Goal: Task Accomplishment & Management: Use online tool/utility

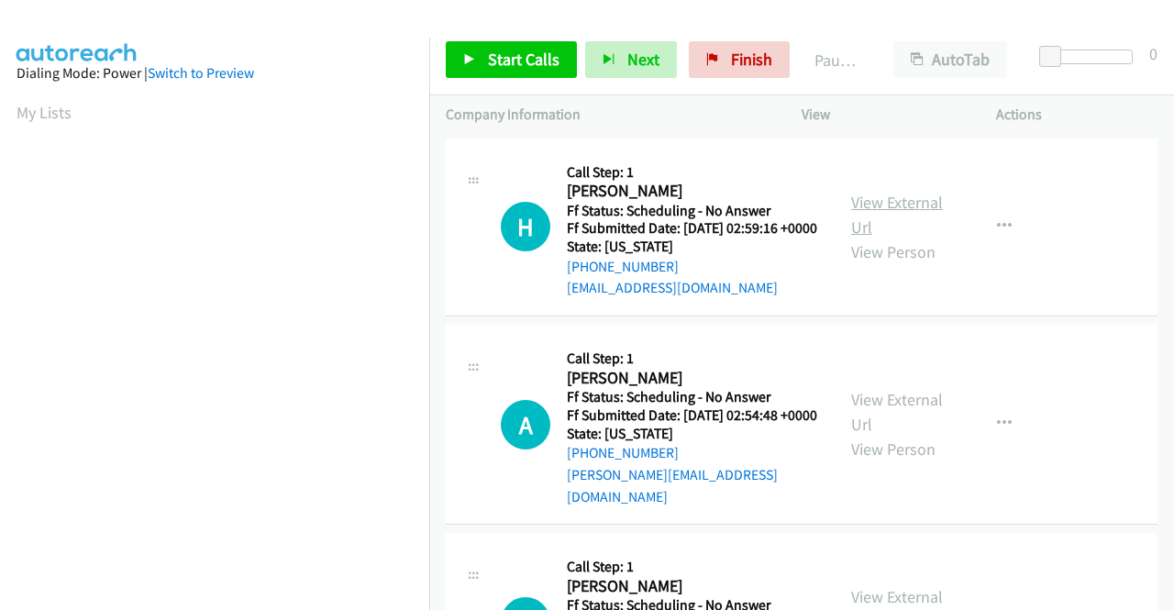
click at [882, 204] on link "View External Url" at bounding box center [897, 215] width 92 height 46
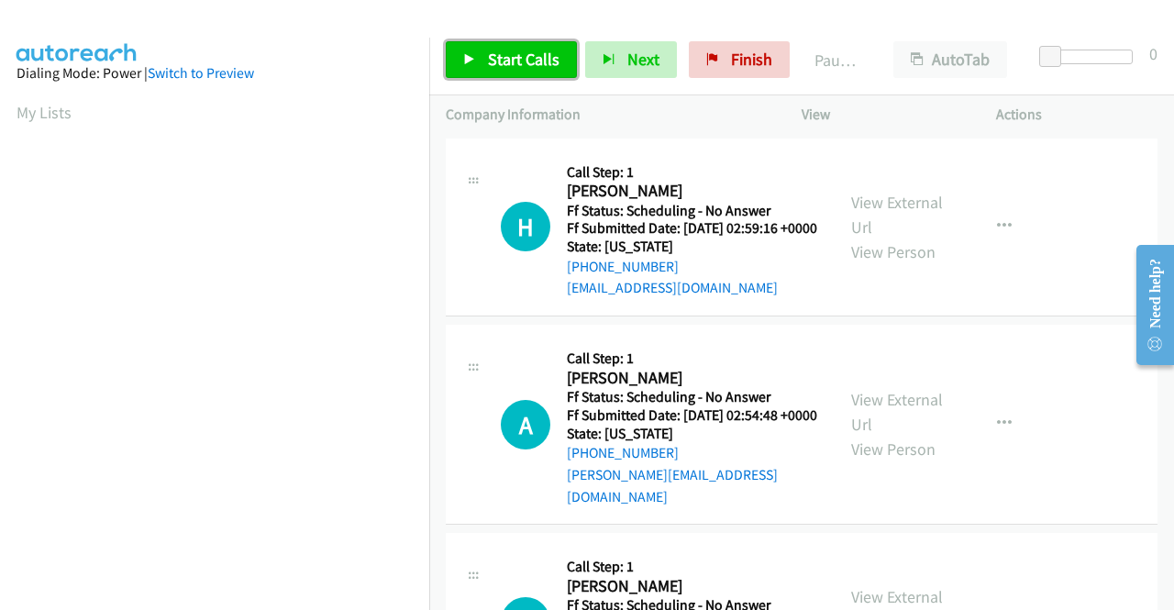
drag, startPoint x: 512, startPoint y: 56, endPoint x: 524, endPoint y: 50, distance: 13.1
click at [512, 56] on span "Start Calls" at bounding box center [524, 59] width 72 height 21
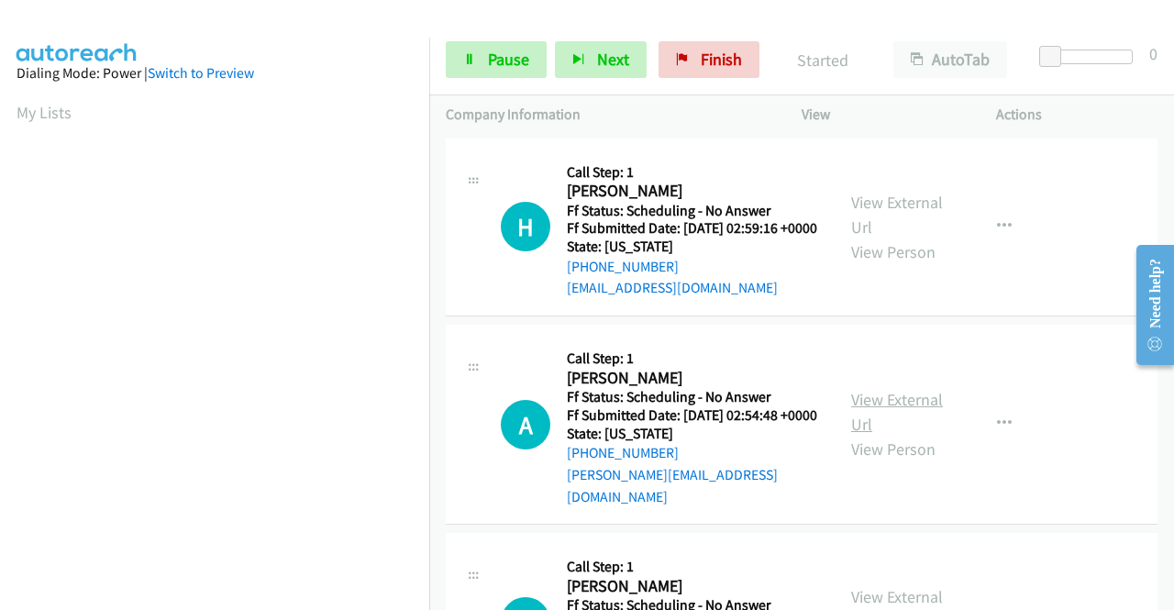
click at [902, 422] on link "View External Url" at bounding box center [897, 412] width 92 height 46
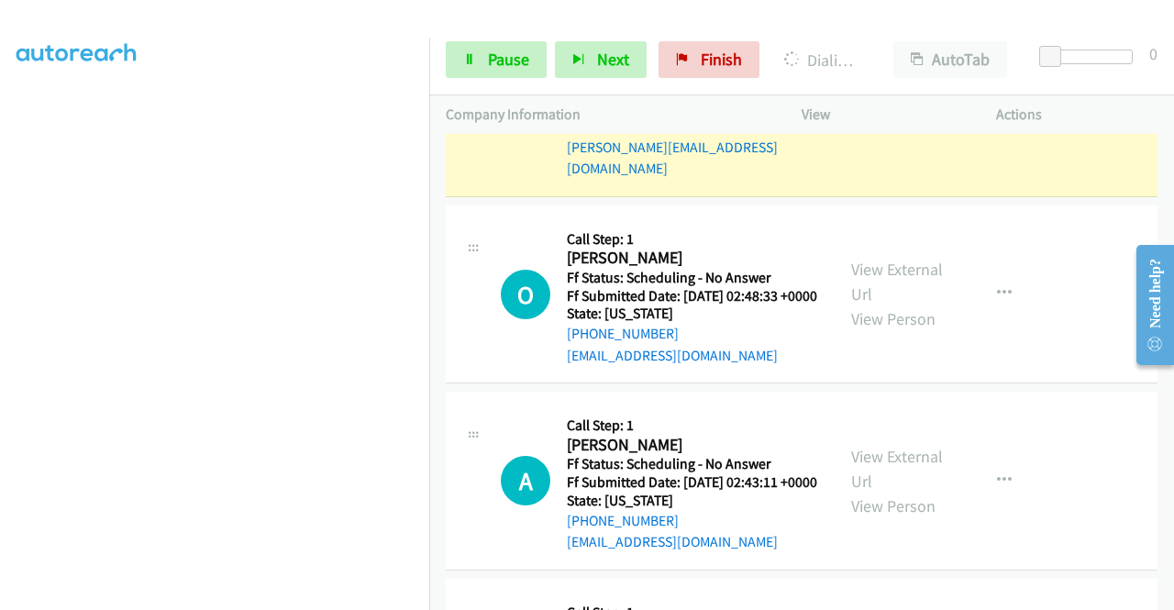
scroll to position [275, 0]
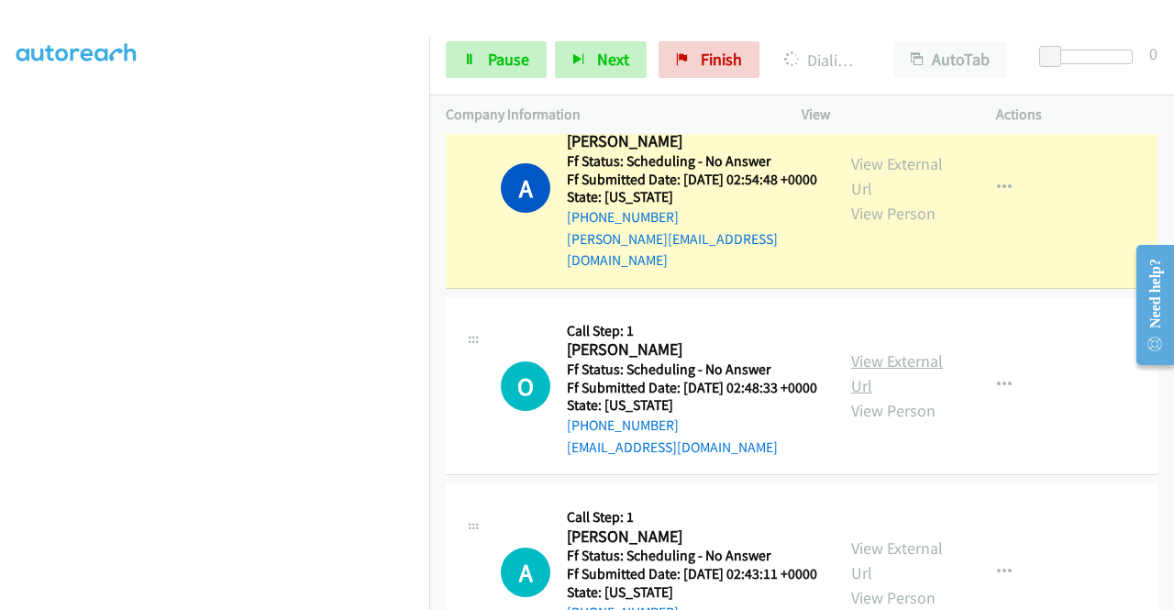
click at [867, 381] on link "View External Url" at bounding box center [897, 373] width 92 height 46
click at [474, 63] on icon at bounding box center [469, 60] width 13 height 13
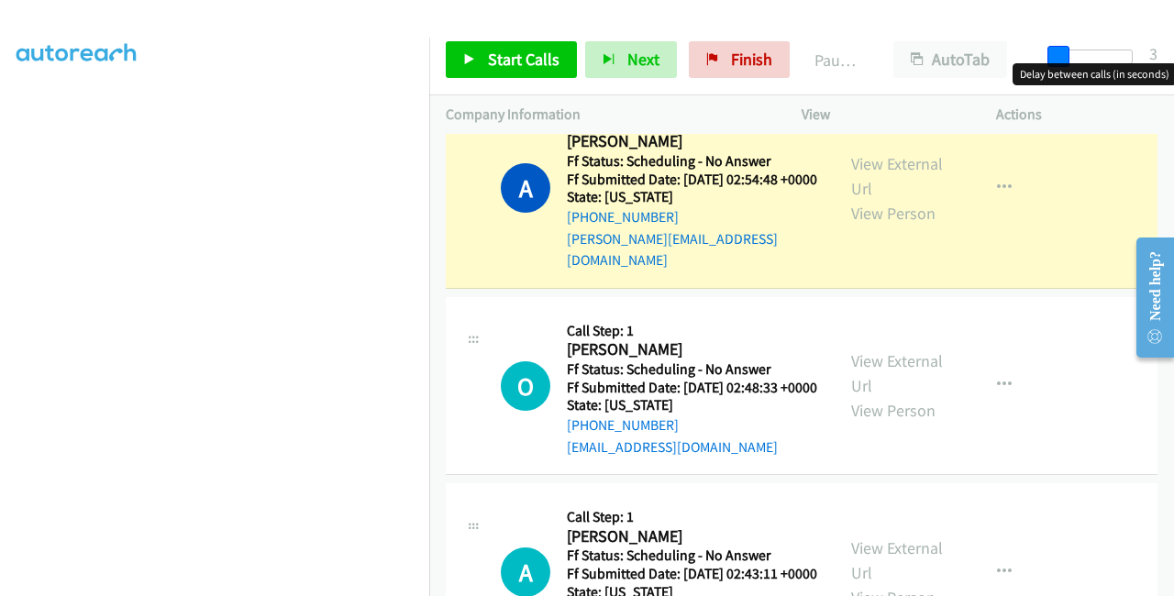
click at [1059, 58] on span at bounding box center [1058, 57] width 22 height 22
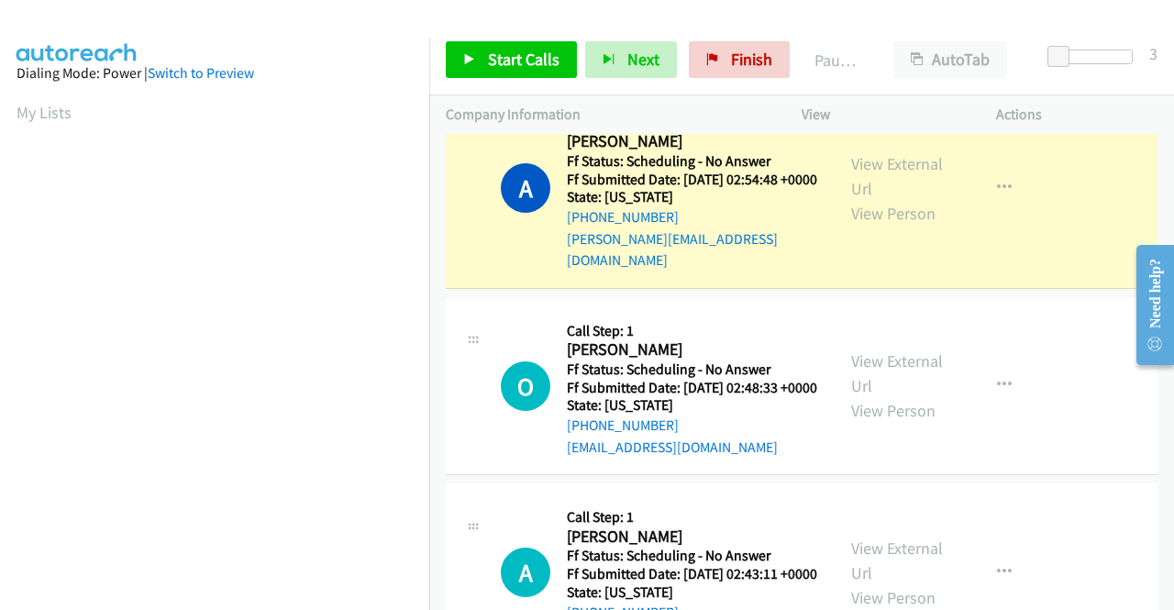
scroll to position [418, 0]
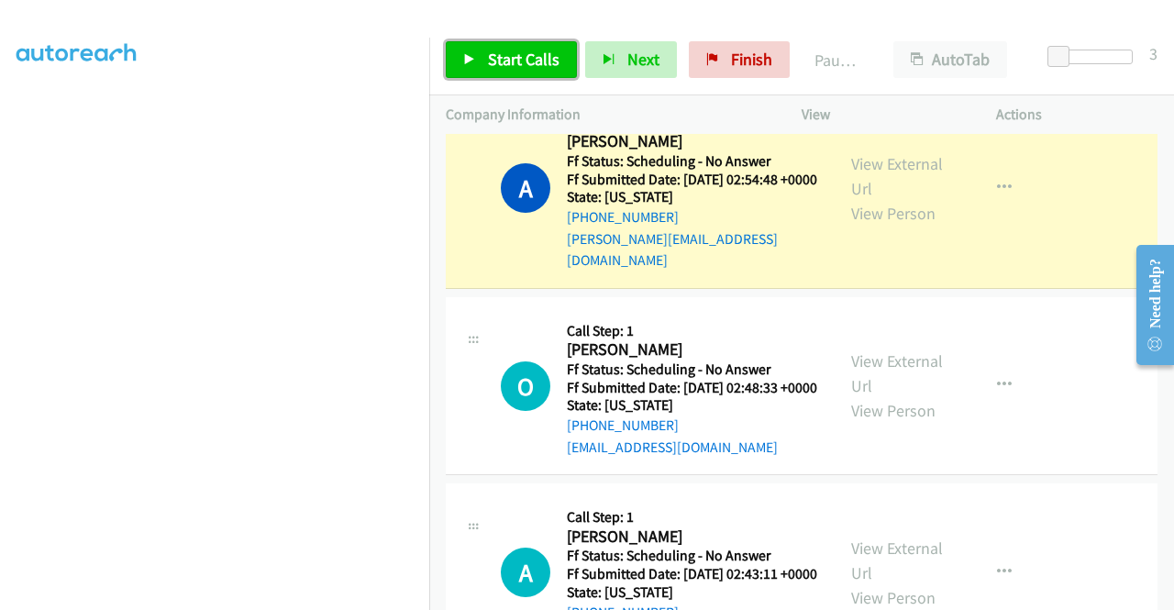
click at [484, 48] on link "Start Calls" at bounding box center [511, 59] width 131 height 37
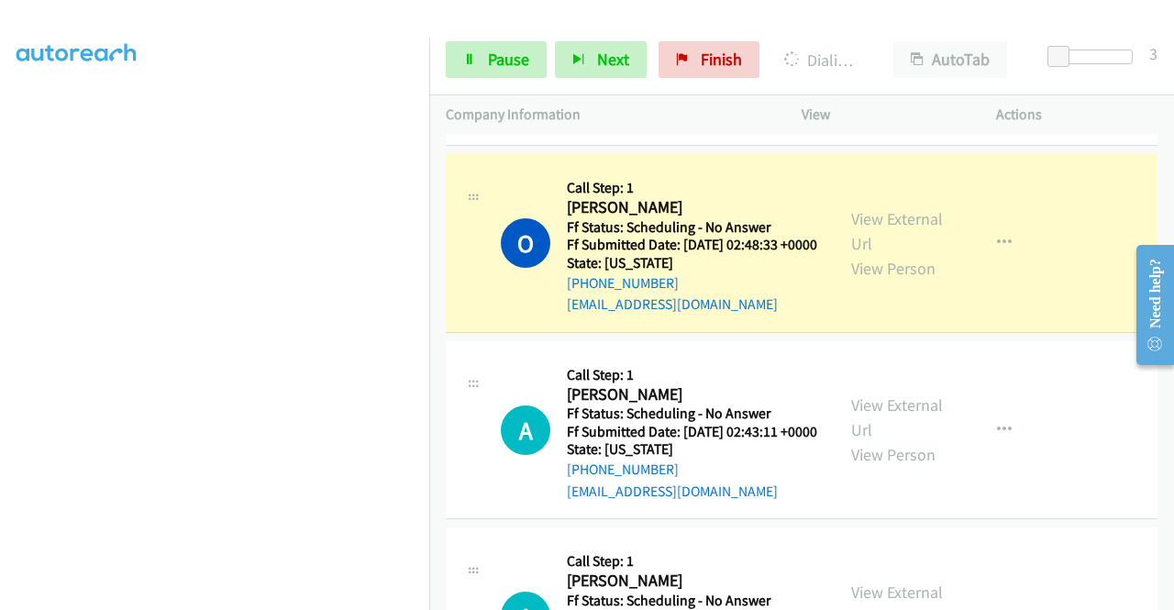
scroll to position [458, 0]
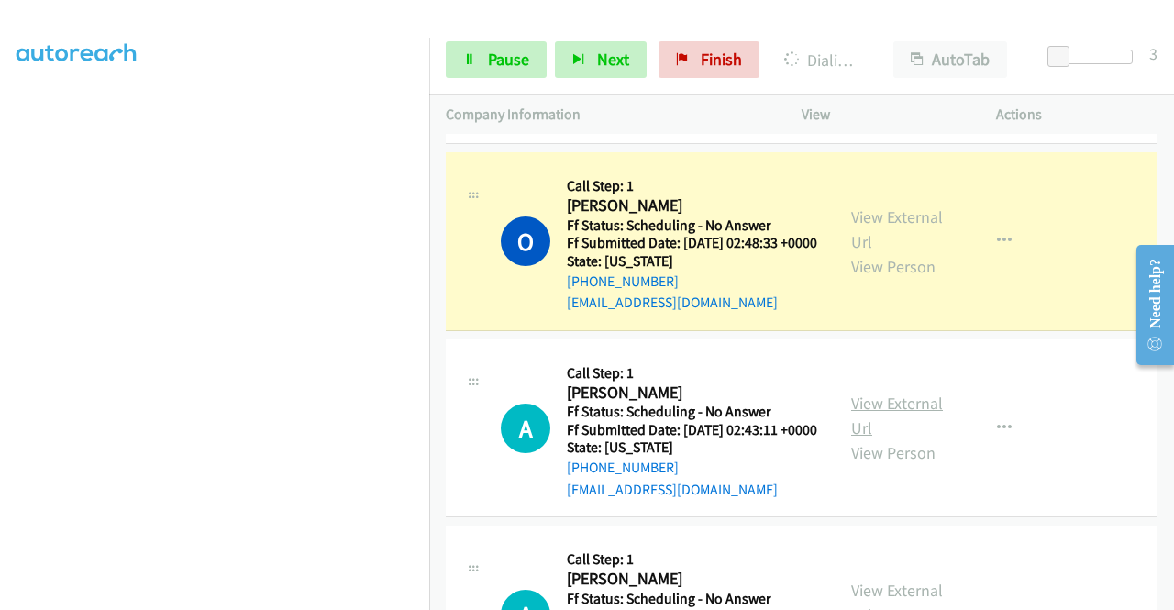
click at [858, 438] on link "View External Url" at bounding box center [897, 415] width 92 height 46
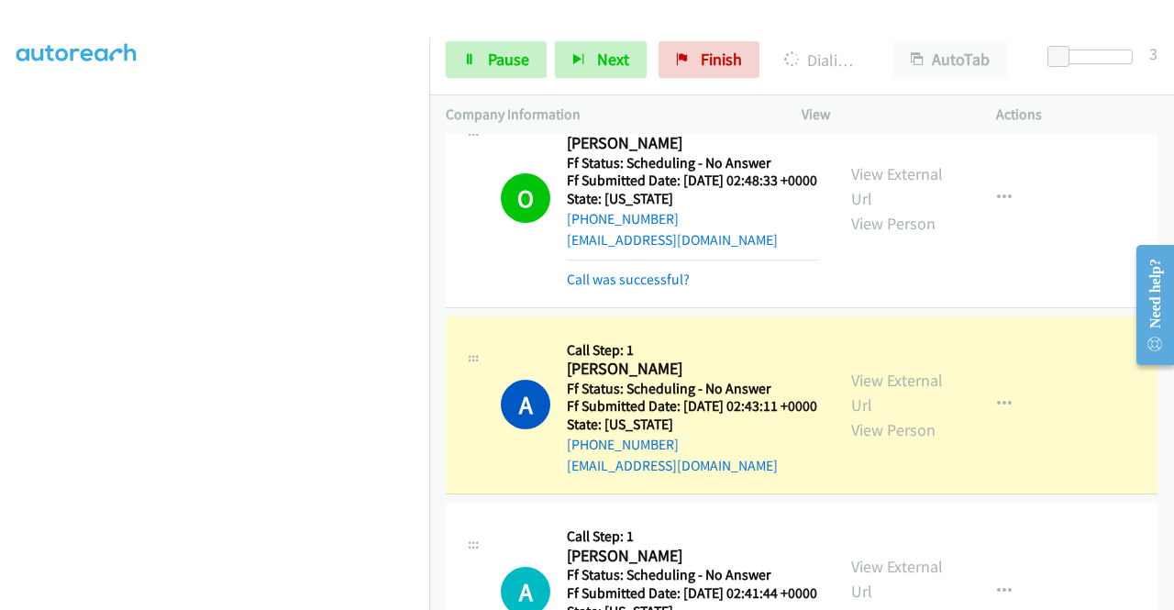
scroll to position [642, 0]
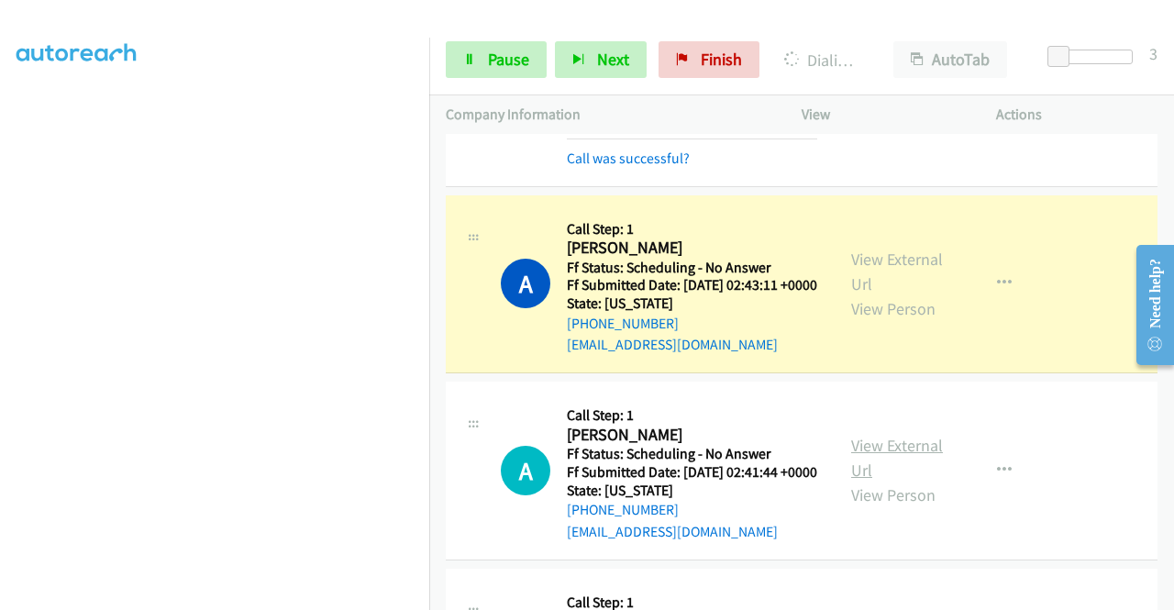
click at [880, 480] on link "View External Url" at bounding box center [897, 458] width 92 height 46
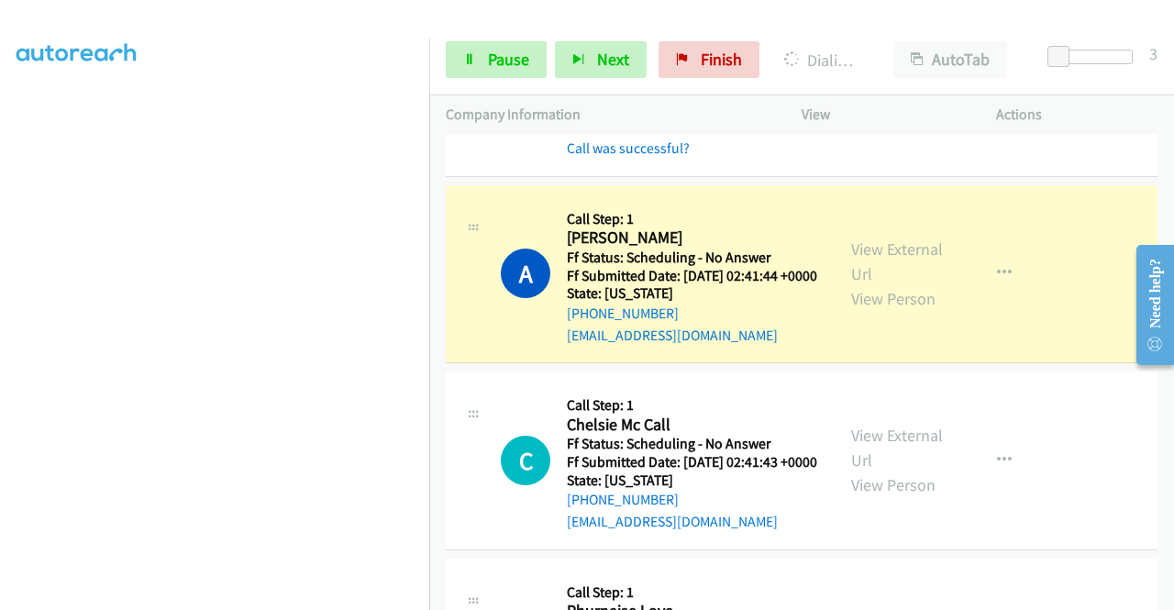
scroll to position [917, 0]
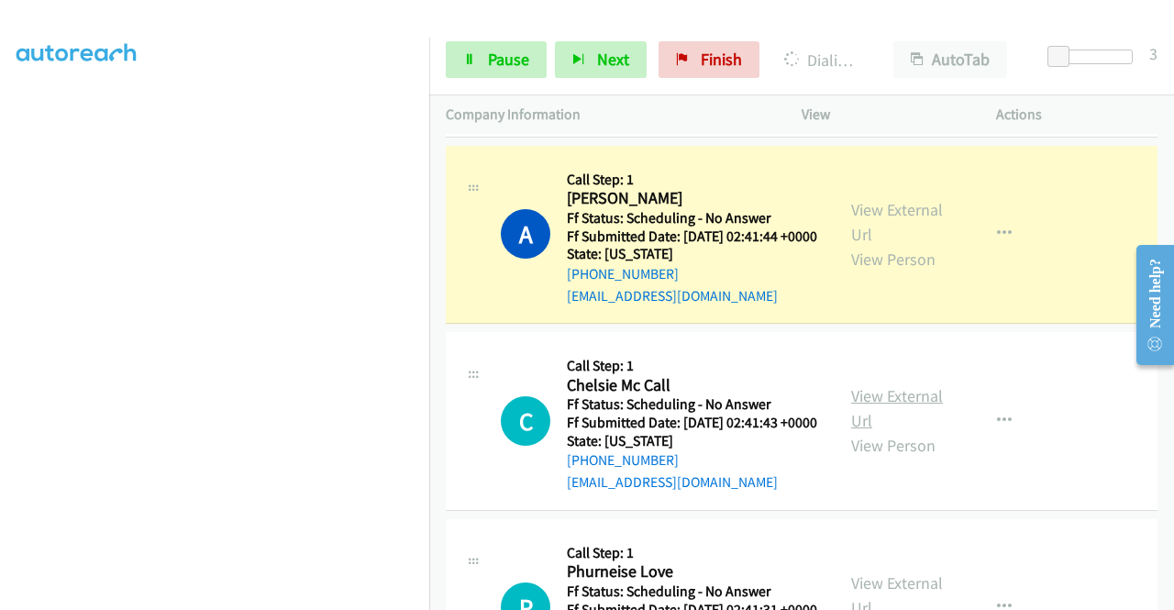
click at [869, 431] on link "View External Url" at bounding box center [897, 408] width 92 height 46
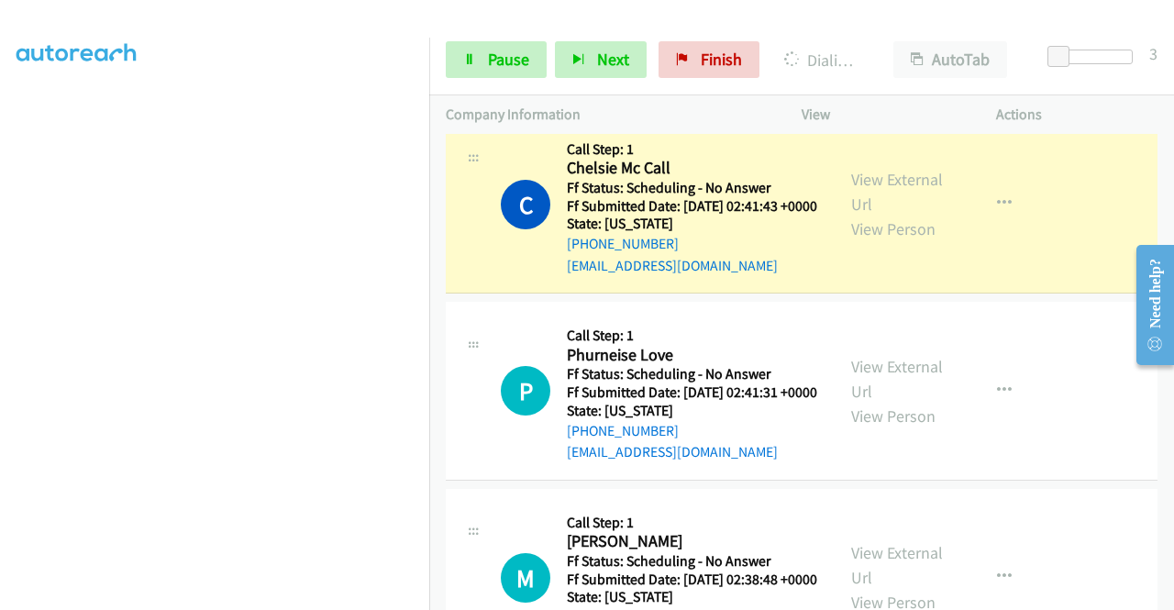
scroll to position [1192, 0]
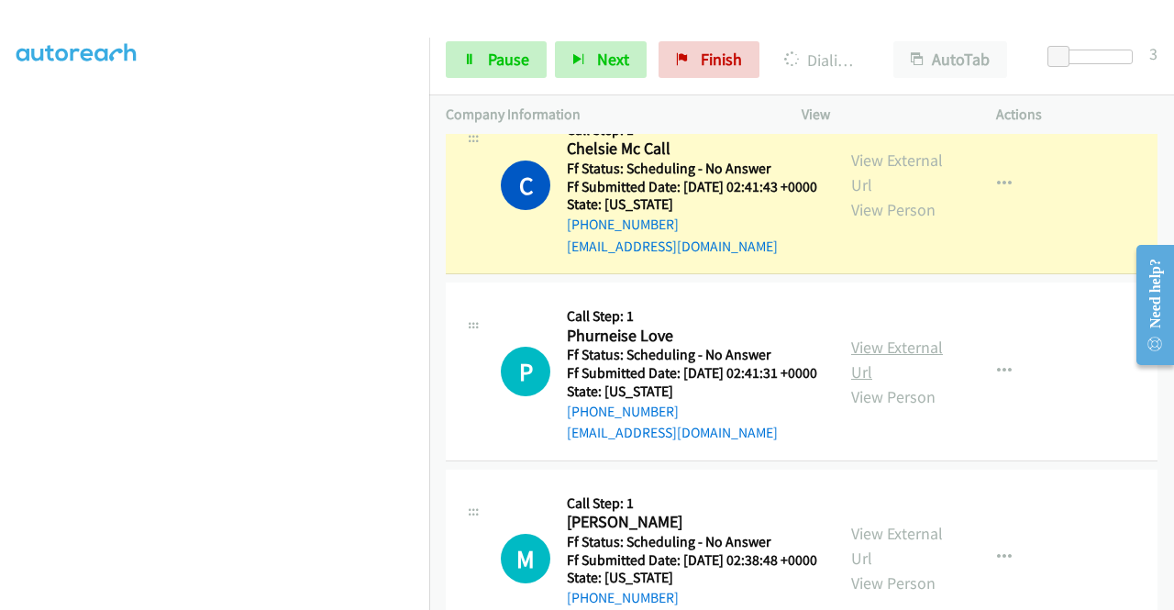
click at [869, 382] on link "View External Url" at bounding box center [897, 360] width 92 height 46
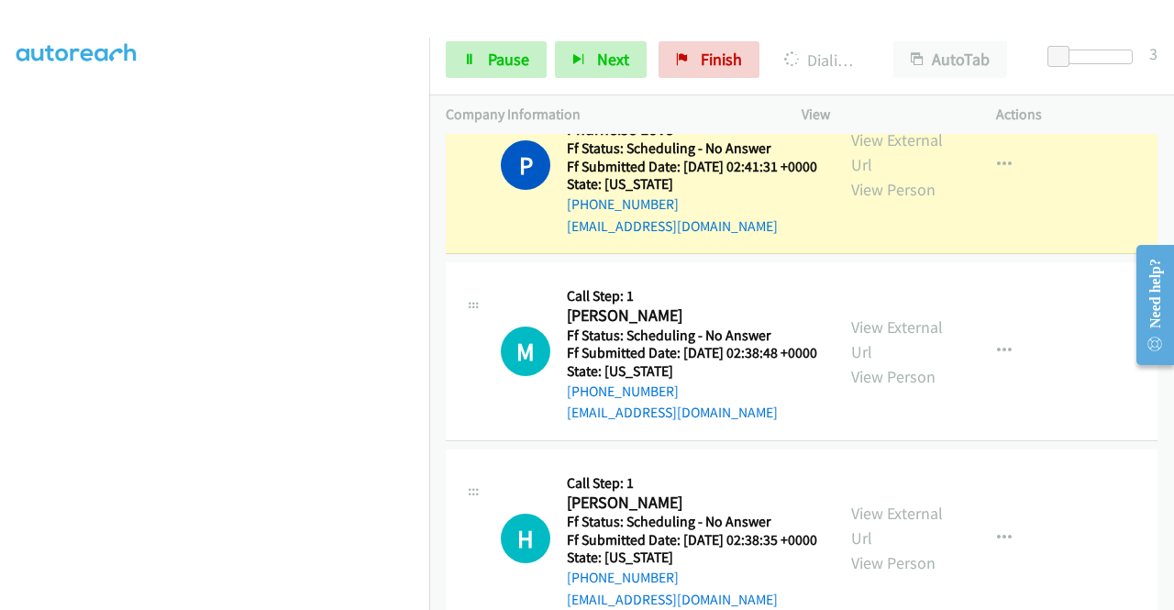
scroll to position [1467, 0]
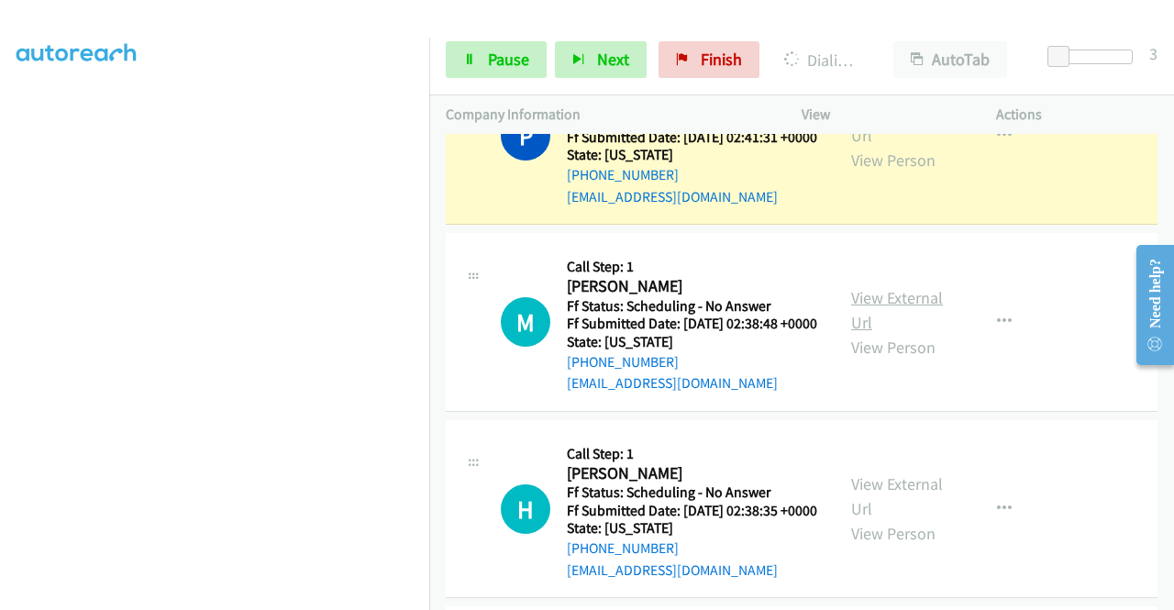
click at [876, 333] on link "View External Url" at bounding box center [897, 310] width 92 height 46
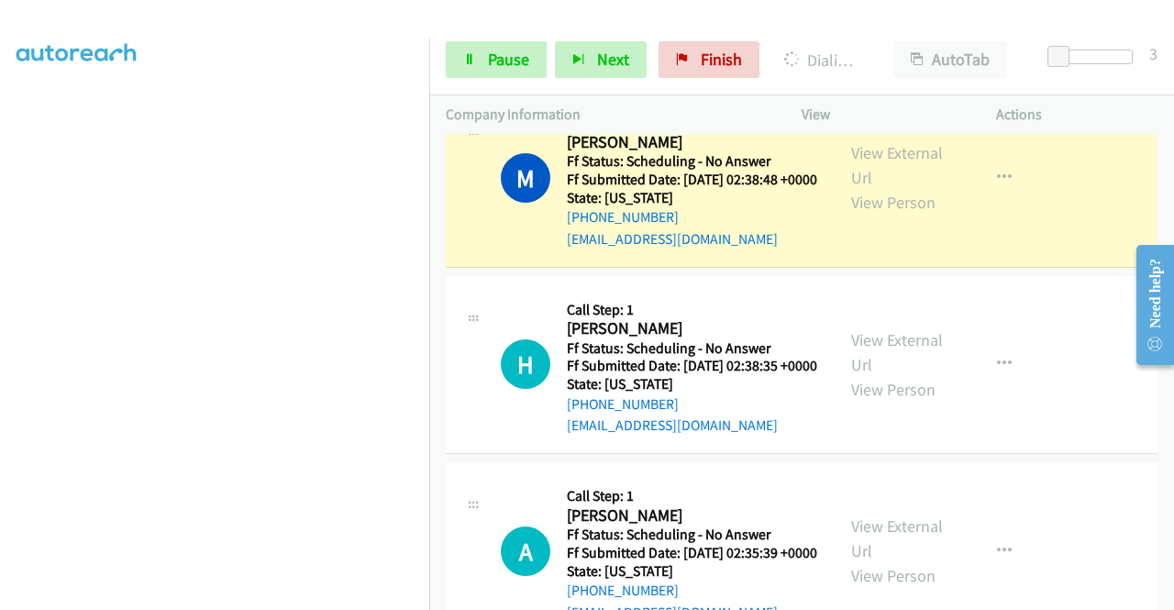
scroll to position [1742, 0]
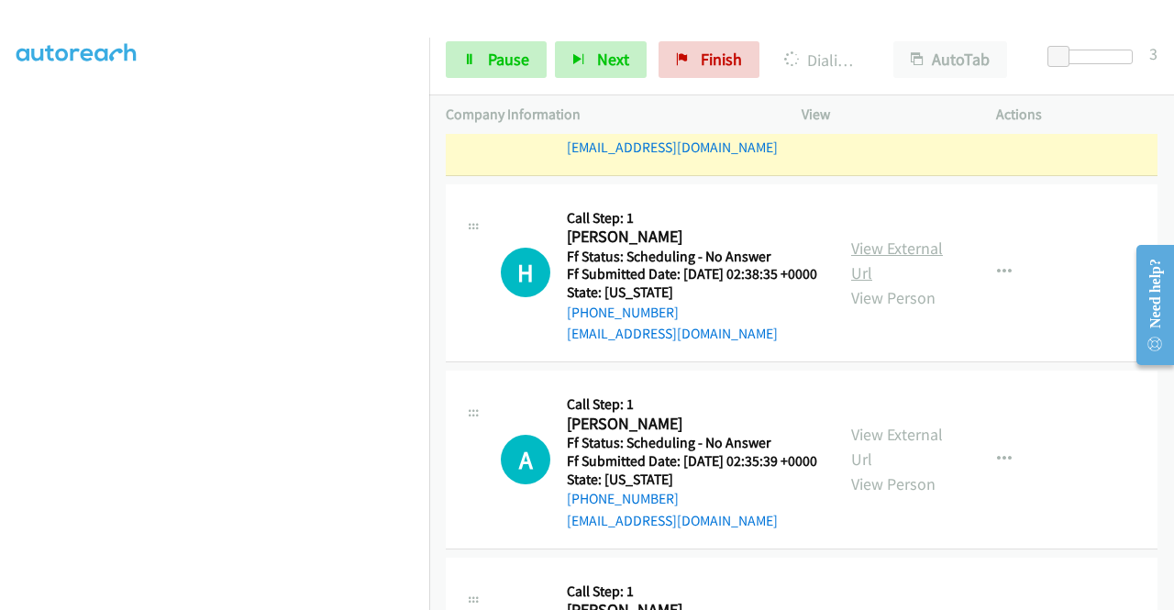
click at [921, 283] on link "View External Url" at bounding box center [897, 260] width 92 height 46
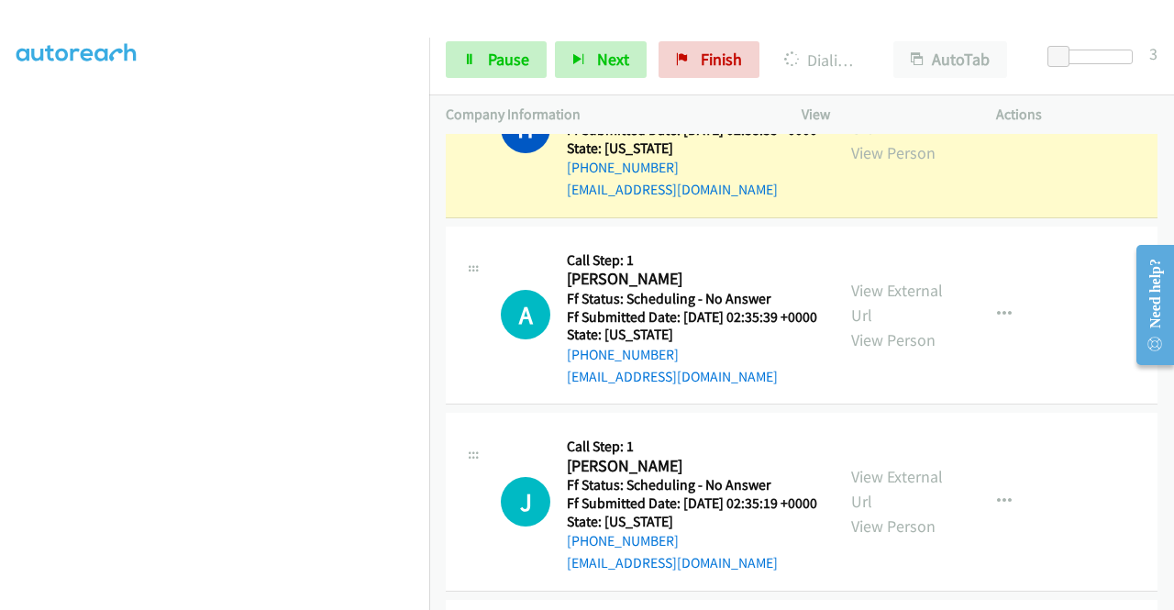
scroll to position [2017, 0]
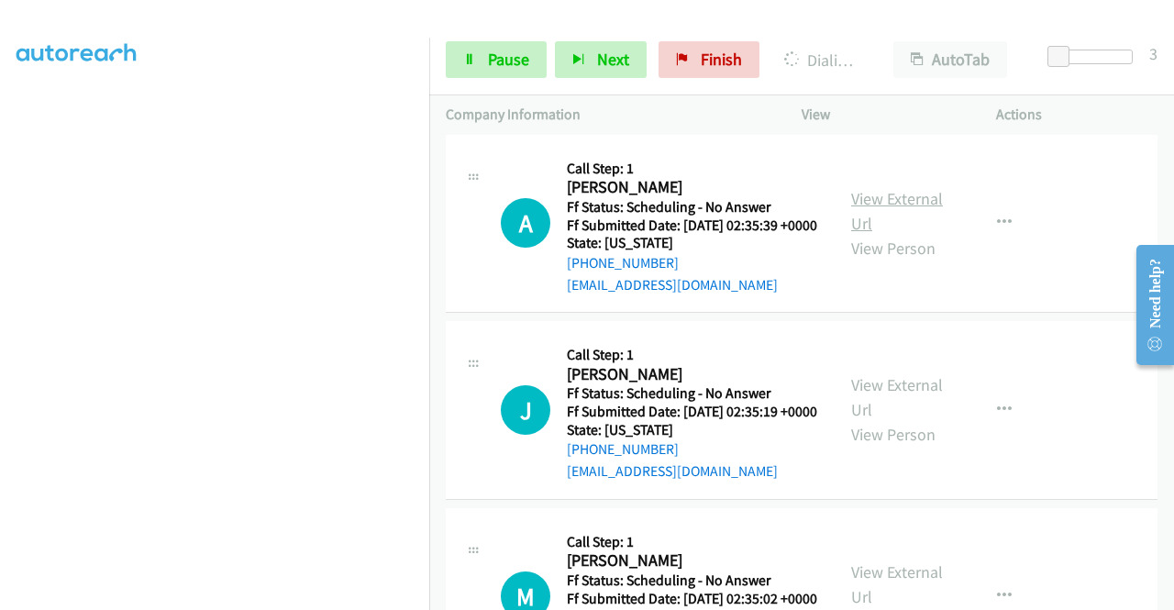
click at [858, 234] on link "View External Url" at bounding box center [897, 211] width 92 height 46
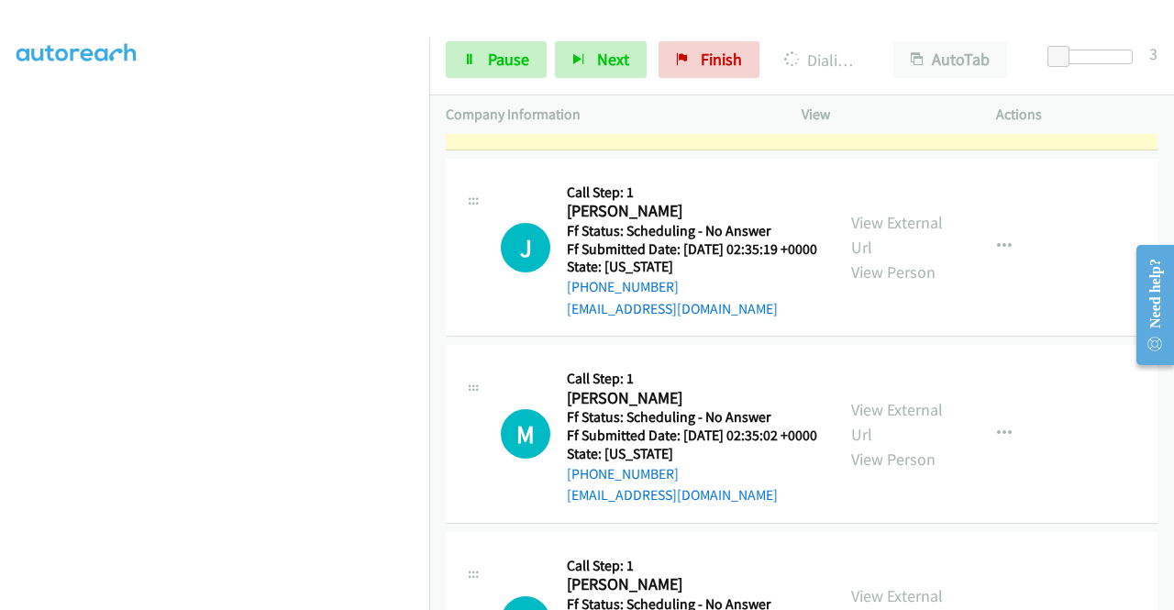
scroll to position [2220, 0]
click at [895, 257] on link "View External Url" at bounding box center [897, 234] width 92 height 46
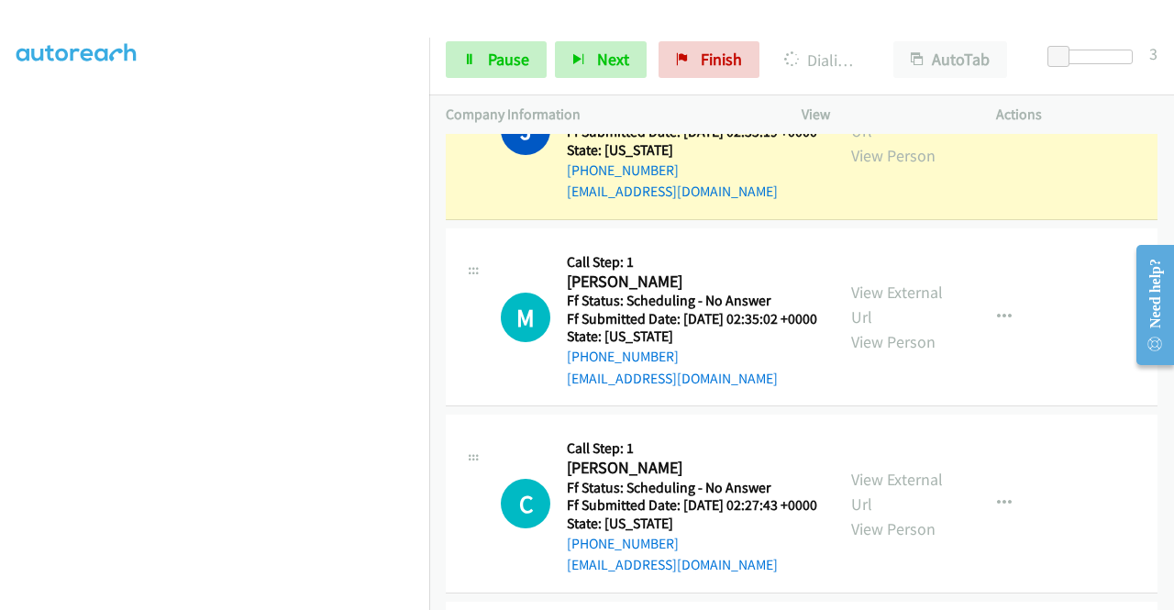
scroll to position [2403, 0]
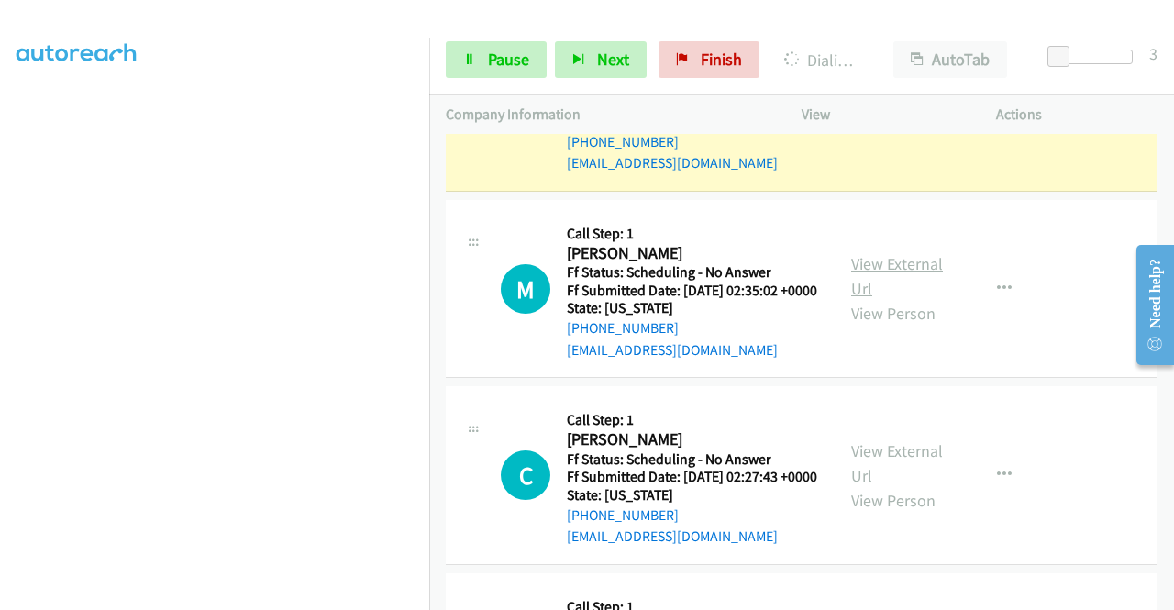
click at [909, 299] on link "View External Url" at bounding box center [897, 276] width 92 height 46
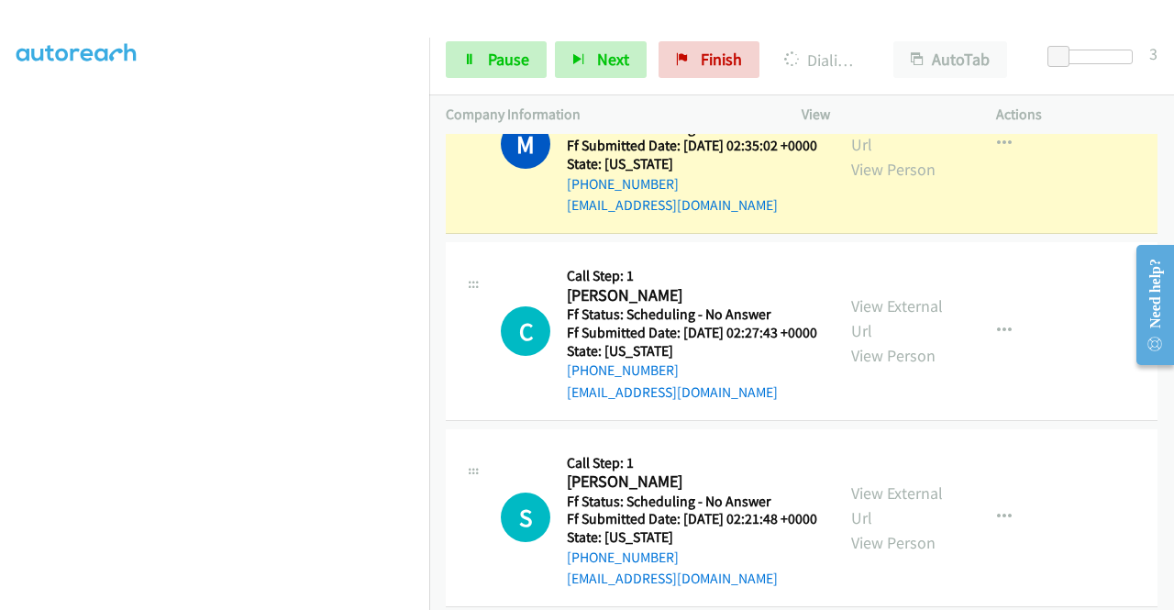
scroll to position [2678, 0]
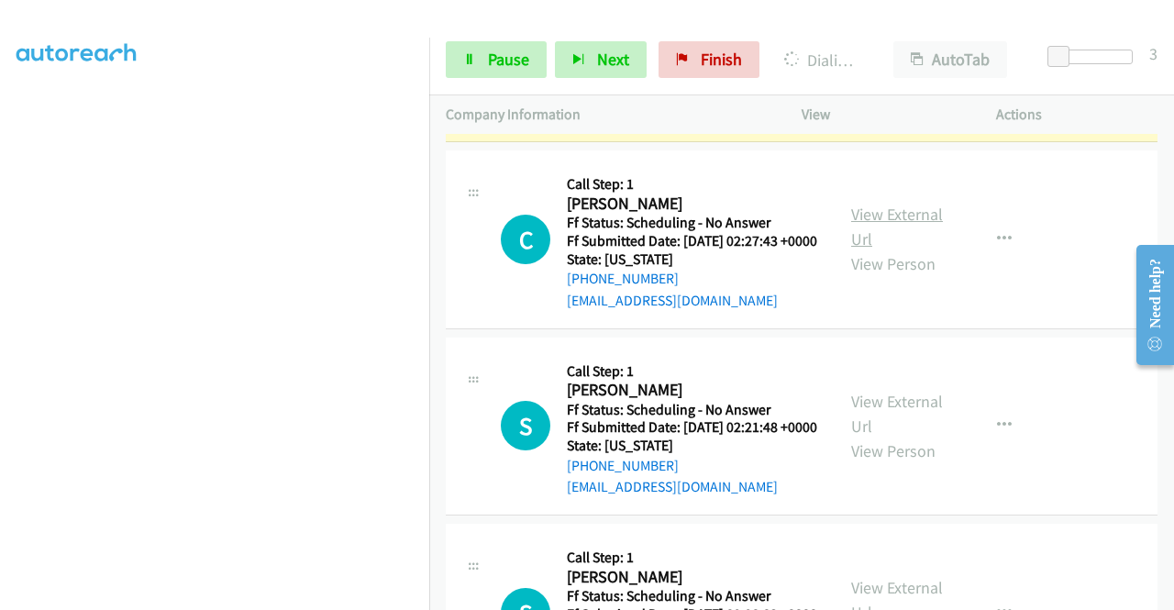
click at [851, 249] on link "View External Url" at bounding box center [897, 227] width 92 height 46
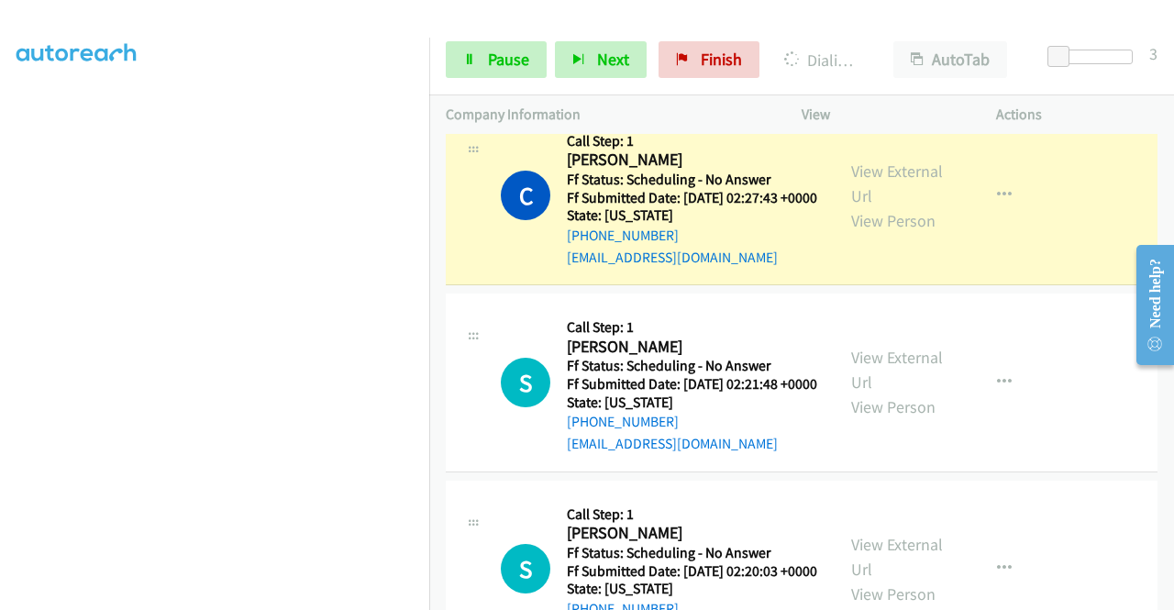
scroll to position [2862, 0]
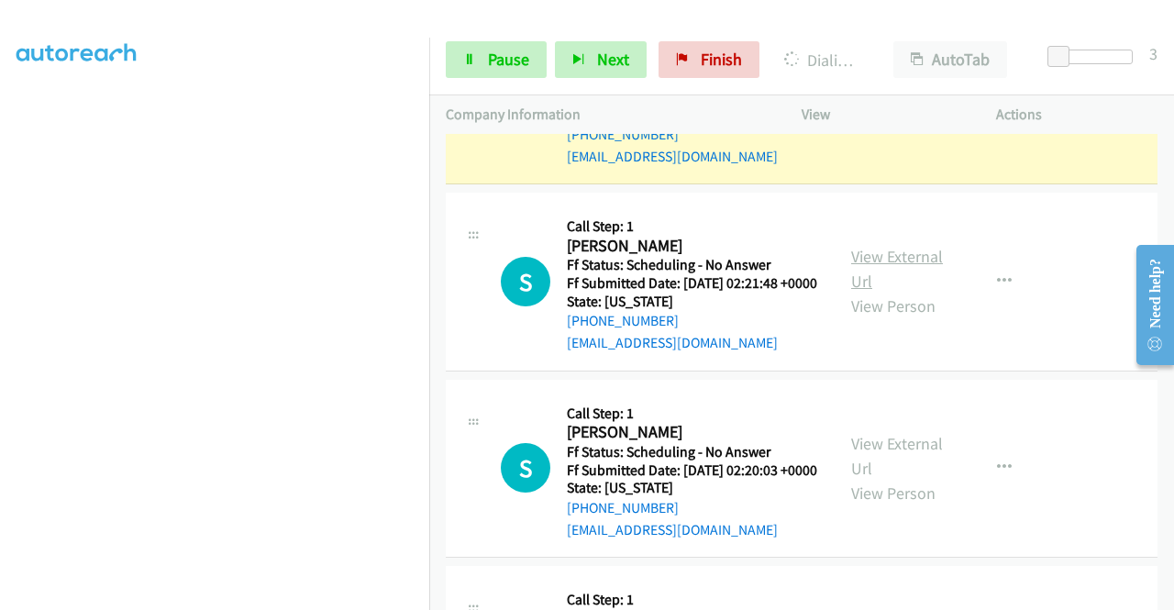
click at [894, 292] on link "View External Url" at bounding box center [897, 269] width 92 height 46
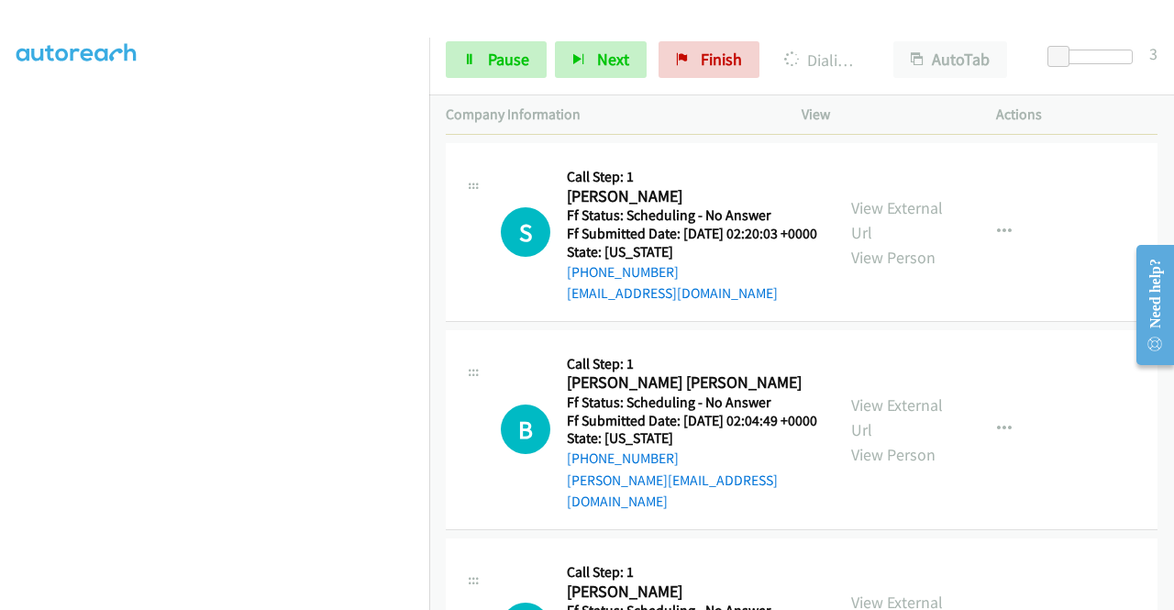
scroll to position [3229, 0]
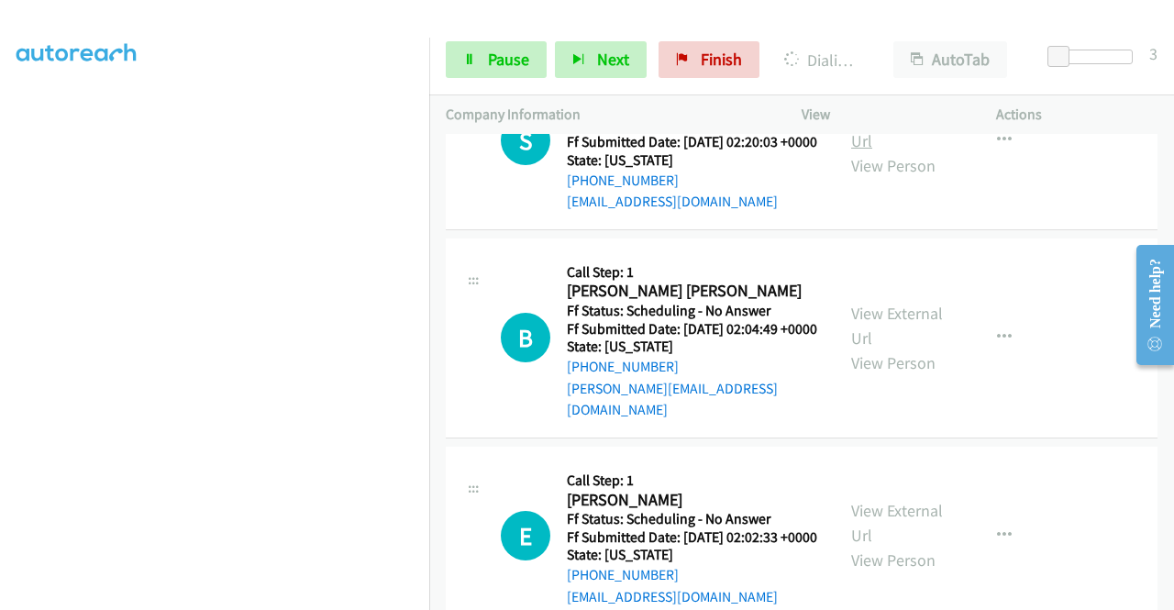
click at [894, 151] on link "View External Url" at bounding box center [897, 128] width 92 height 46
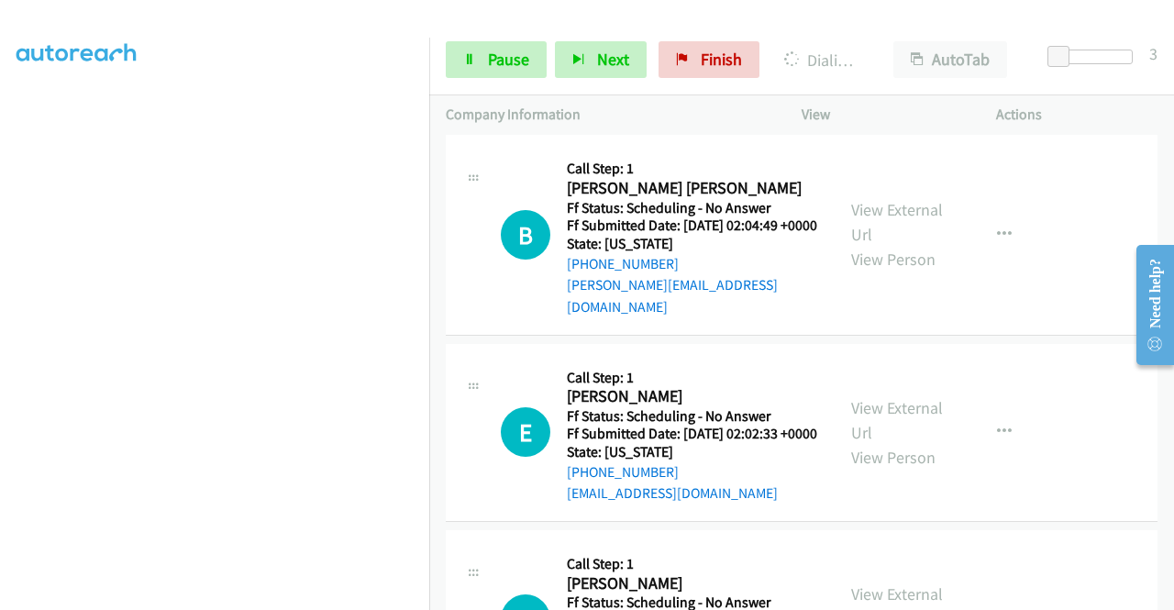
scroll to position [3412, 0]
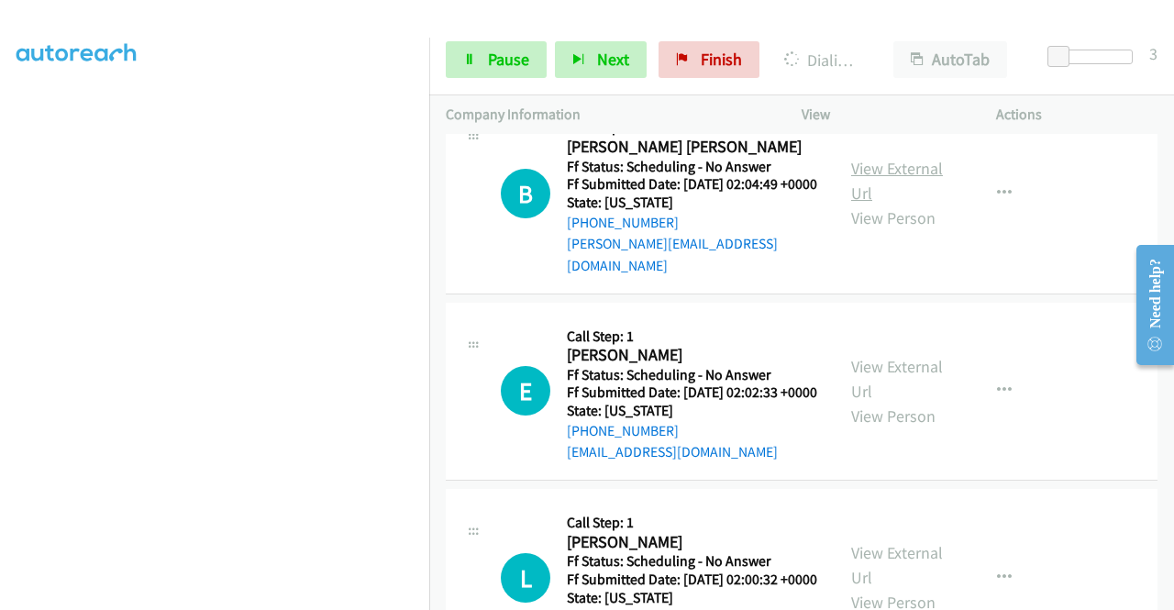
click at [851, 204] on link "View External Url" at bounding box center [897, 181] width 92 height 46
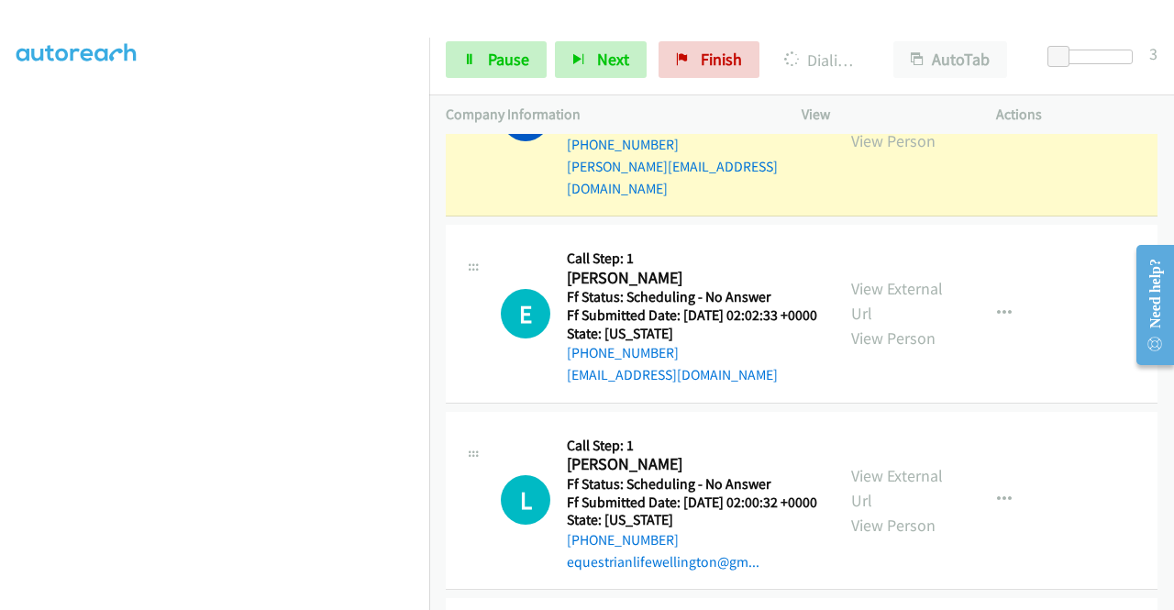
scroll to position [3595, 0]
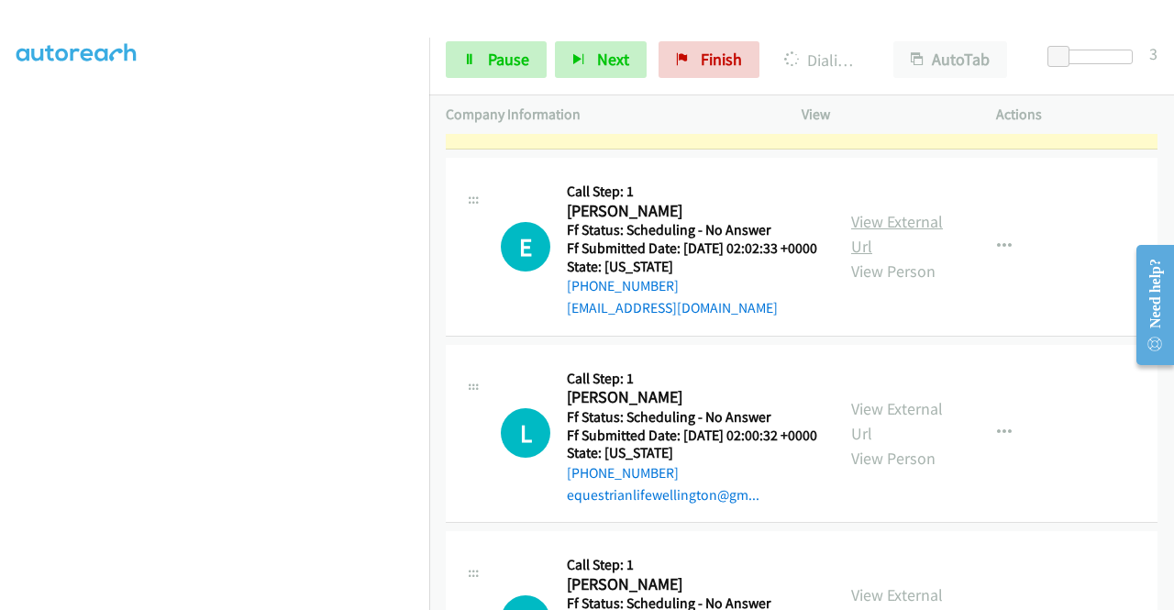
click at [875, 257] on link "View External Url" at bounding box center [897, 234] width 92 height 46
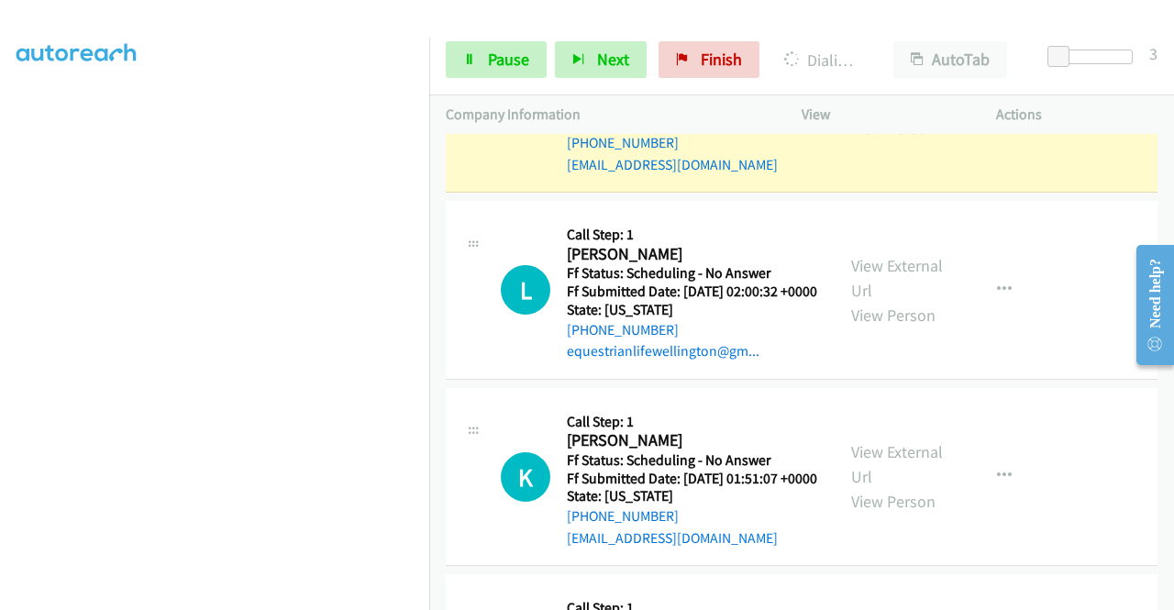
scroll to position [3779, 0]
click at [897, 300] on link "View External Url" at bounding box center [897, 277] width 92 height 46
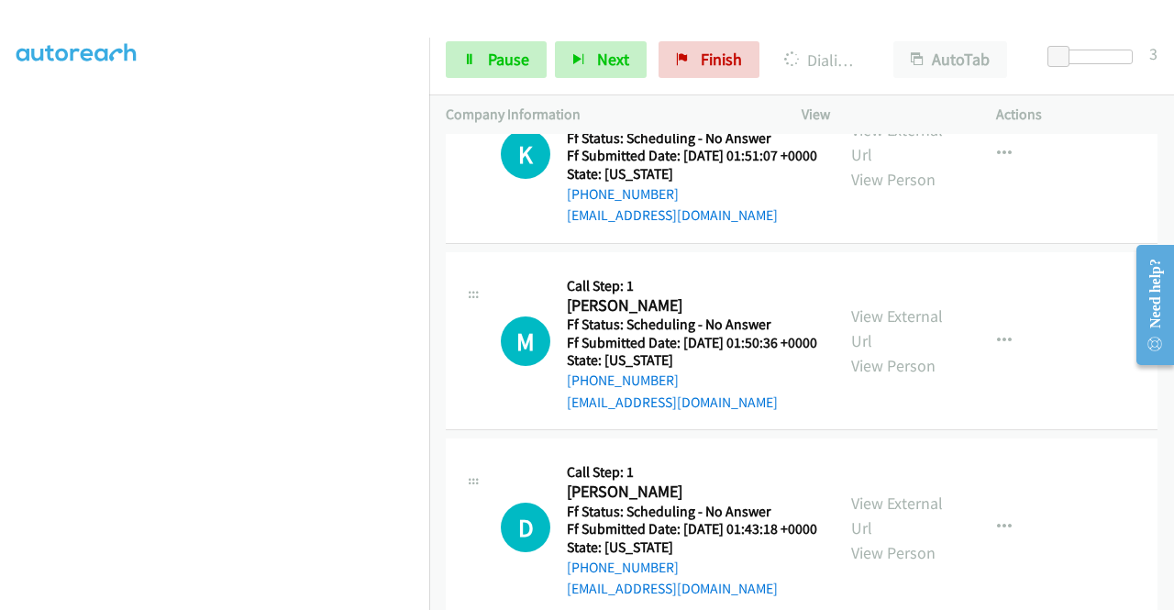
scroll to position [4146, 0]
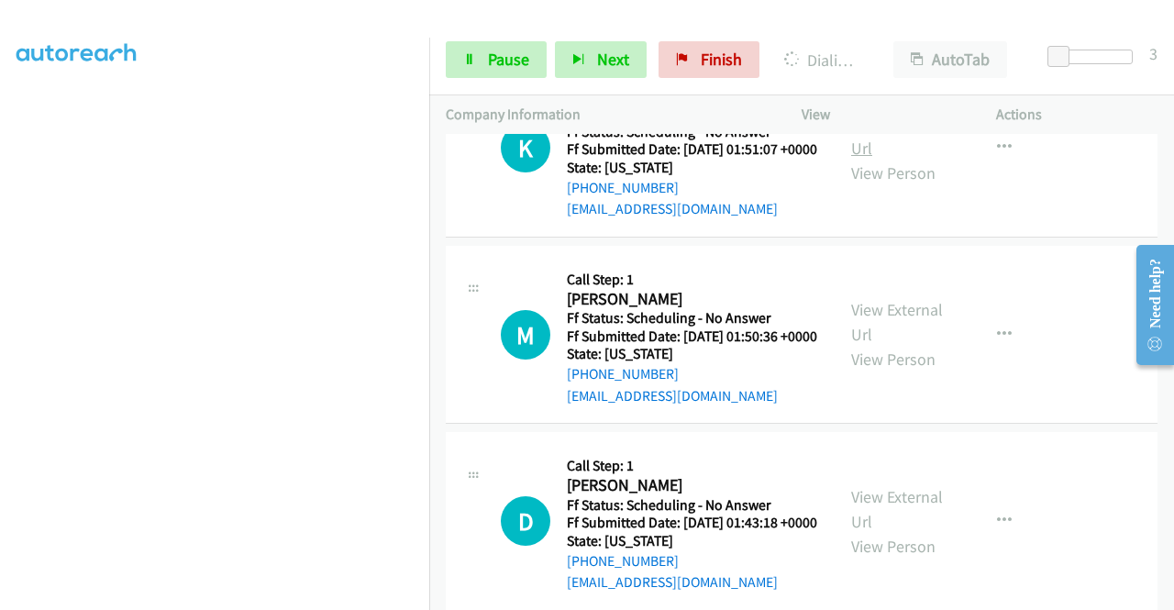
click at [875, 159] on link "View External Url" at bounding box center [897, 136] width 92 height 46
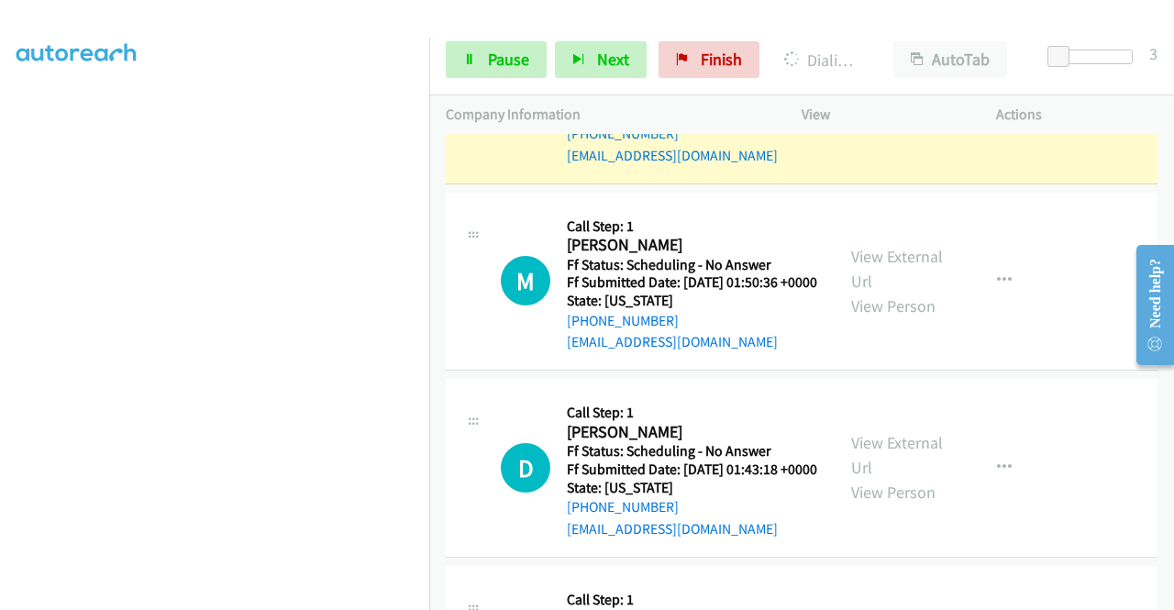
scroll to position [4329, 0]
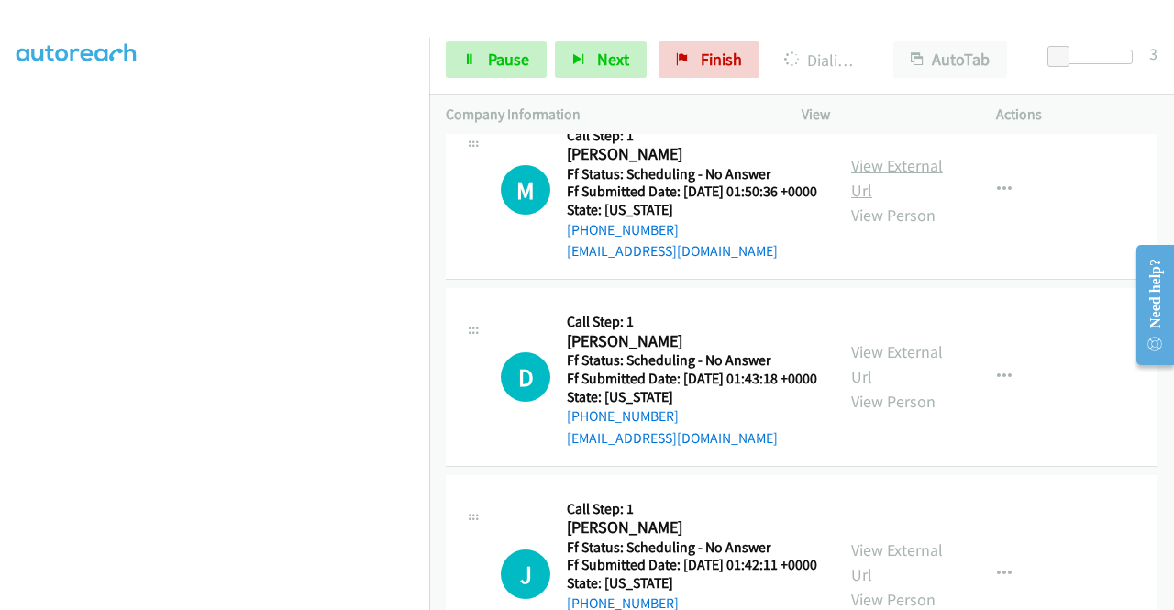
click at [878, 201] on link "View External Url" at bounding box center [897, 178] width 92 height 46
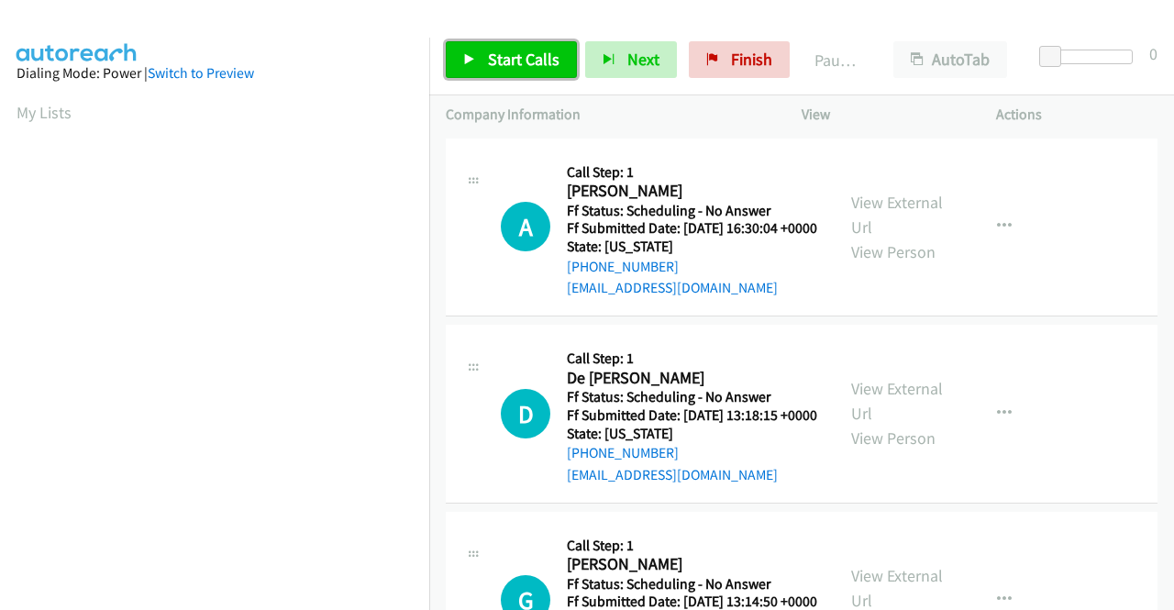
click at [526, 60] on span "Start Calls" at bounding box center [524, 59] width 72 height 21
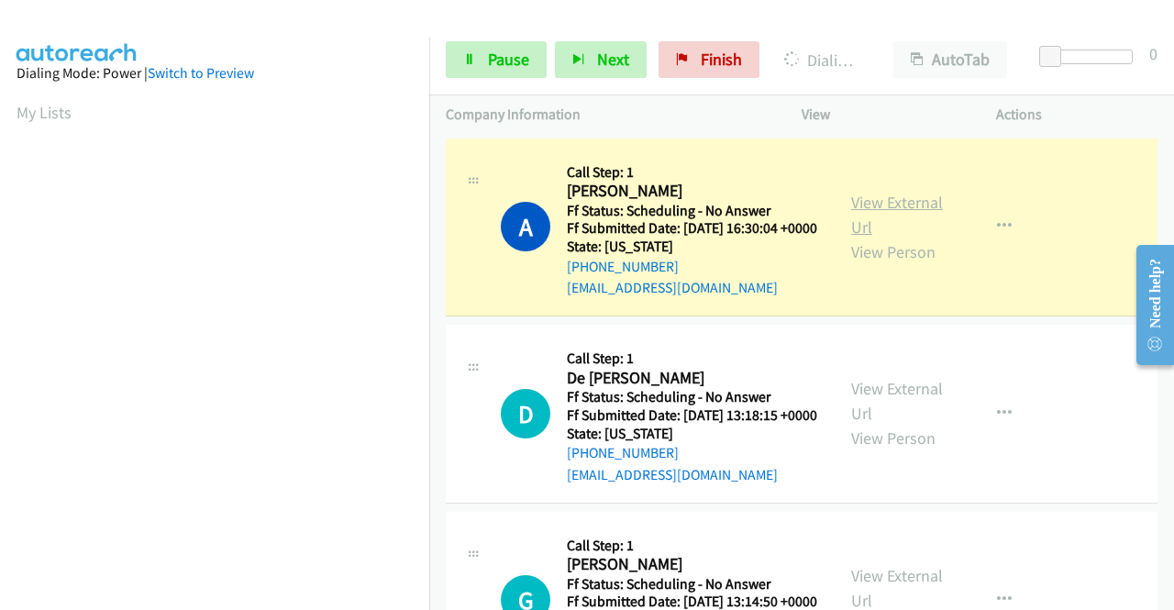
click at [904, 210] on link "View External Url" at bounding box center [897, 215] width 92 height 46
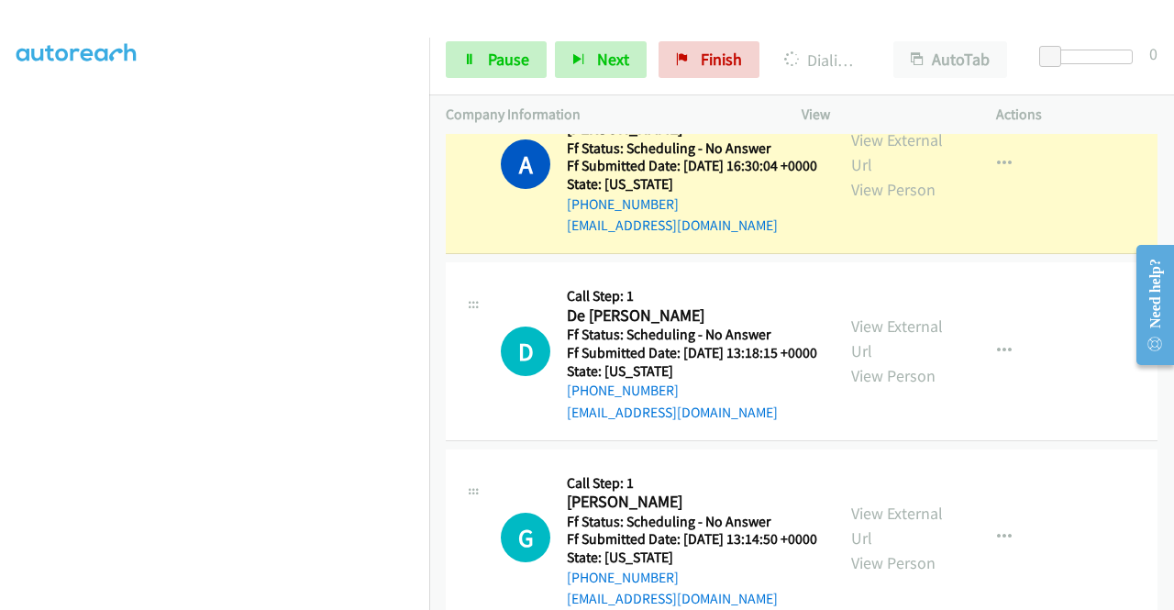
scroll to position [92, 0]
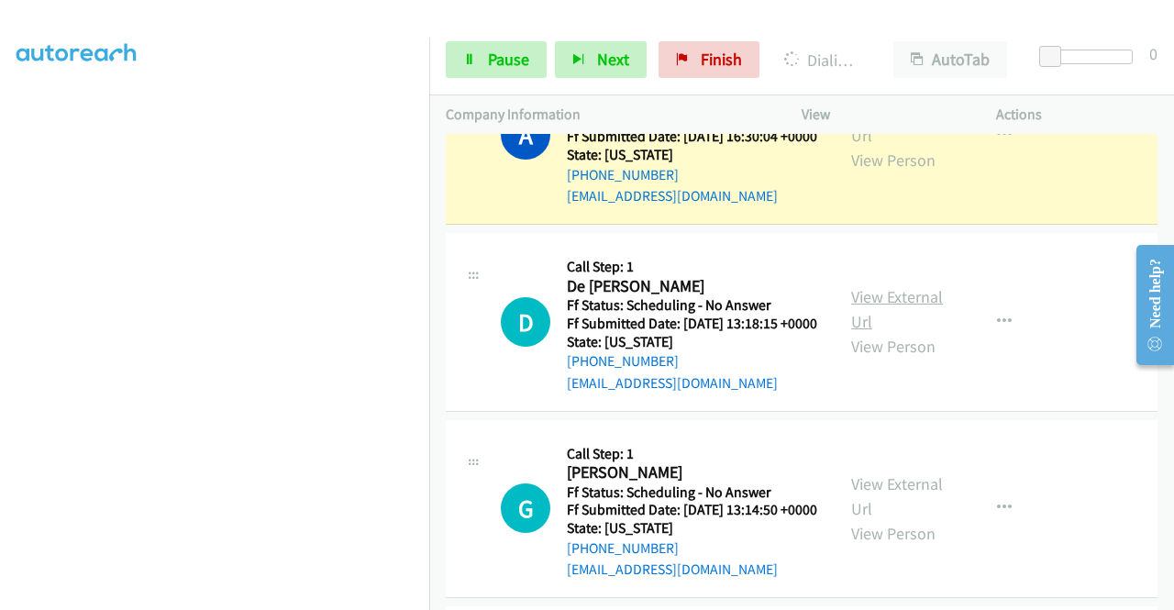
click at [917, 318] on link "View External Url" at bounding box center [897, 309] width 92 height 46
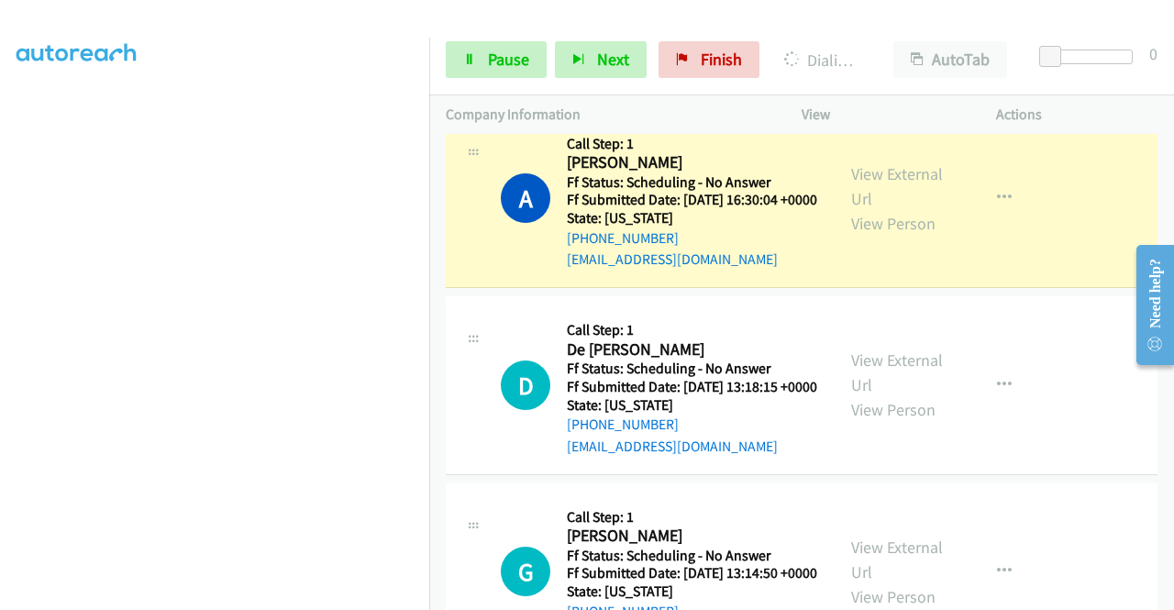
scroll to position [0, 0]
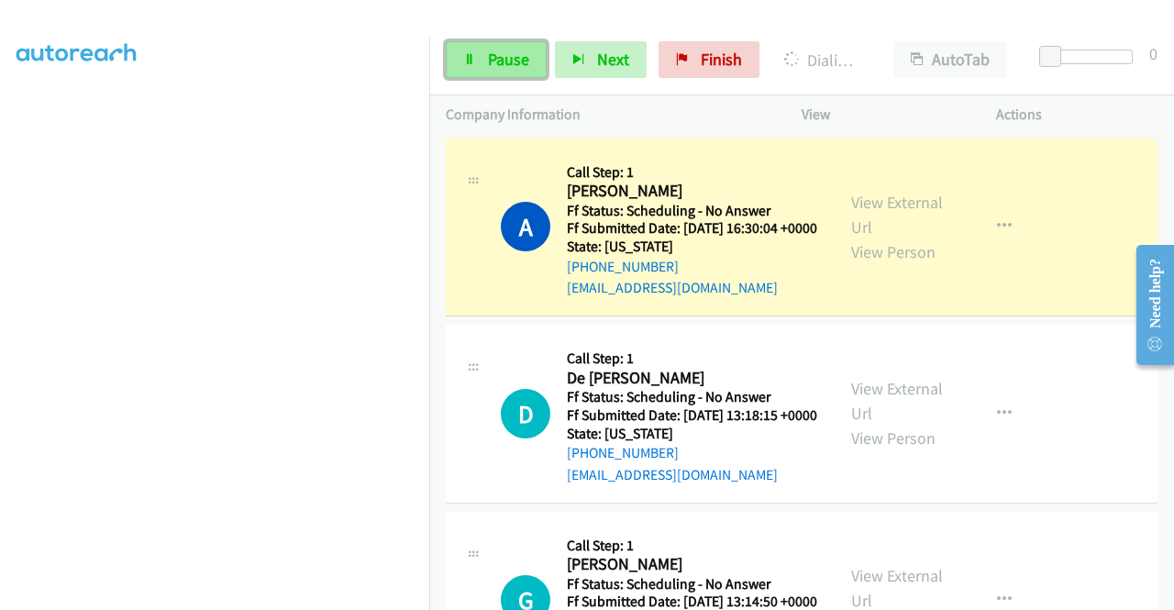
click at [499, 61] on span "Pause" at bounding box center [508, 59] width 41 height 21
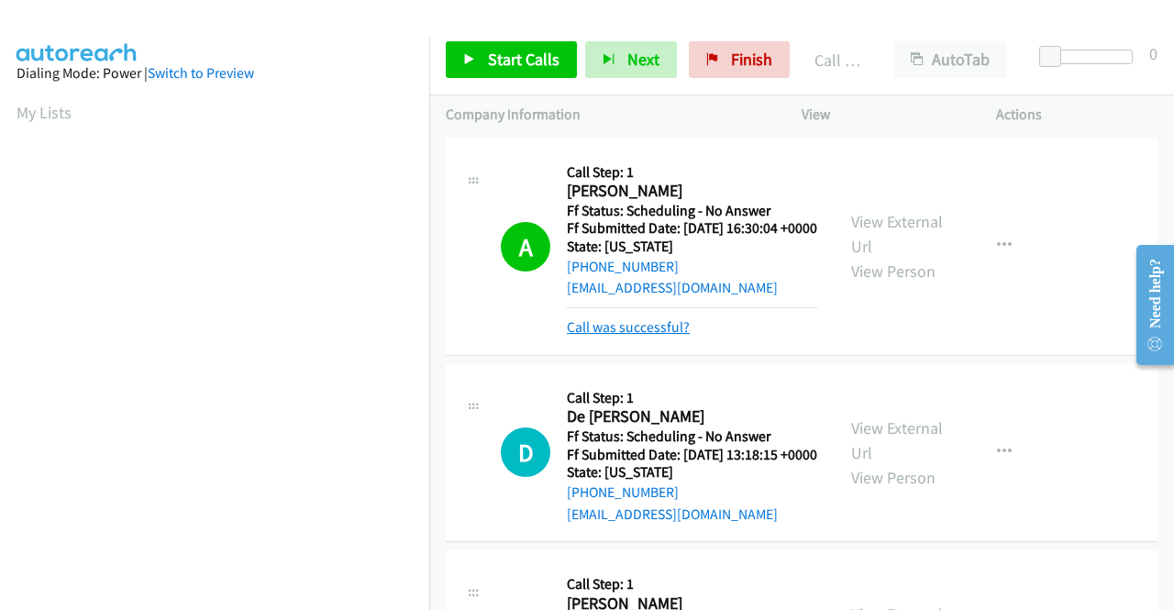
click at [632, 336] on link "Call was successful?" at bounding box center [628, 326] width 123 height 17
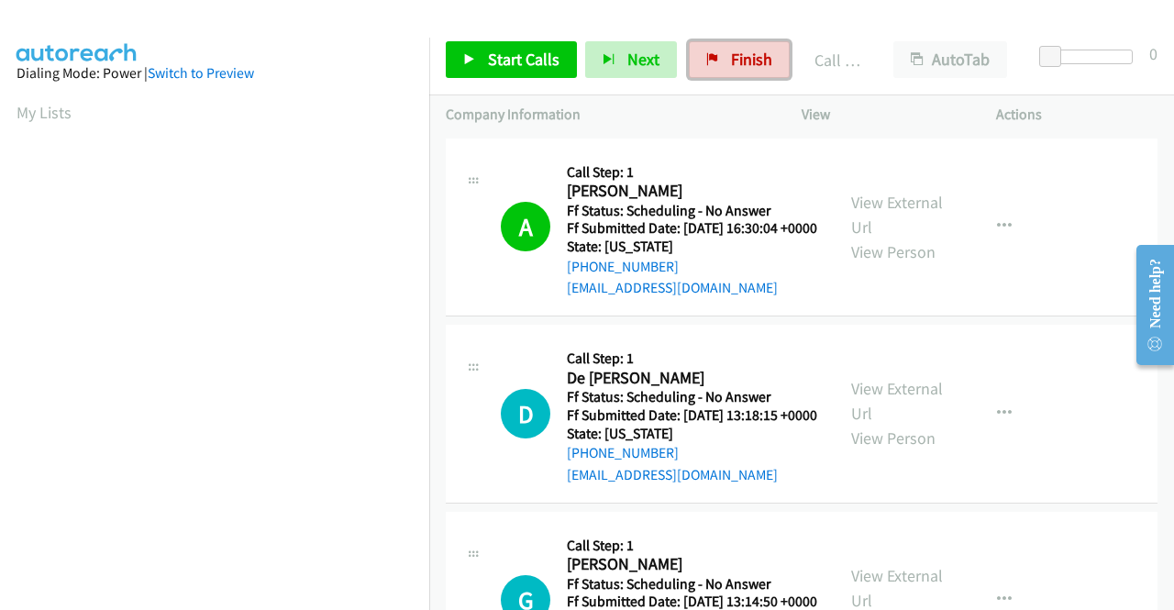
drag, startPoint x: 722, startPoint y: 74, endPoint x: 660, endPoint y: 105, distance: 68.9
click at [722, 74] on link "Finish" at bounding box center [739, 59] width 101 height 37
